Goal: Use online tool/utility

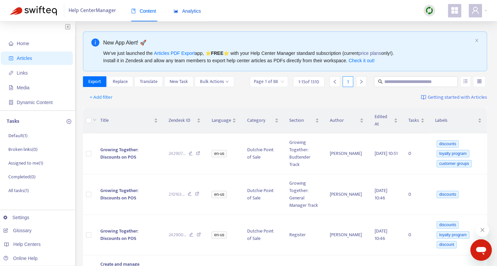
click at [188, 9] on span "Analytics" at bounding box center [186, 10] width 27 height 5
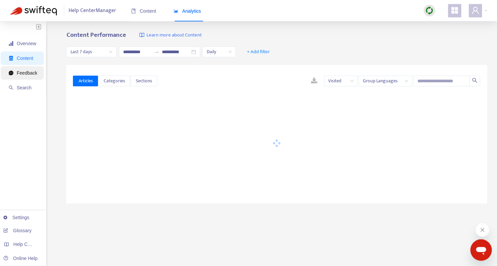
click at [30, 77] on span "Feedback" at bounding box center [23, 72] width 28 height 13
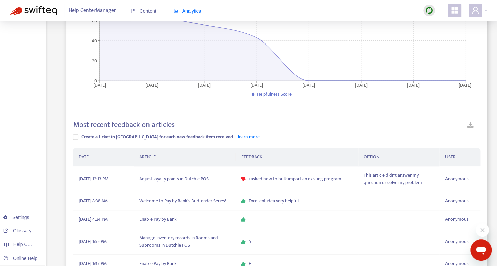
scroll to position [104, 0]
click at [430, 8] on img at bounding box center [429, 10] width 8 height 8
click at [438, 21] on link "Quick Sync" at bounding box center [442, 25] width 28 height 8
